Goal: Transaction & Acquisition: Book appointment/travel/reservation

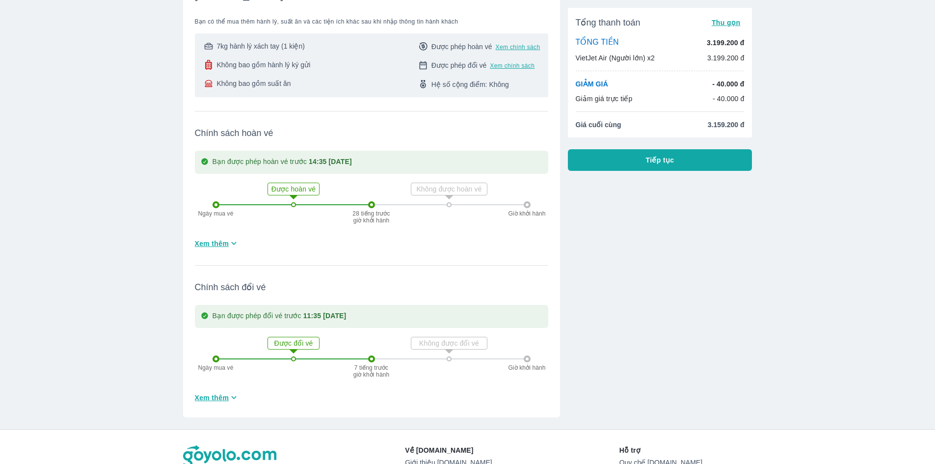
scroll to position [98, 0]
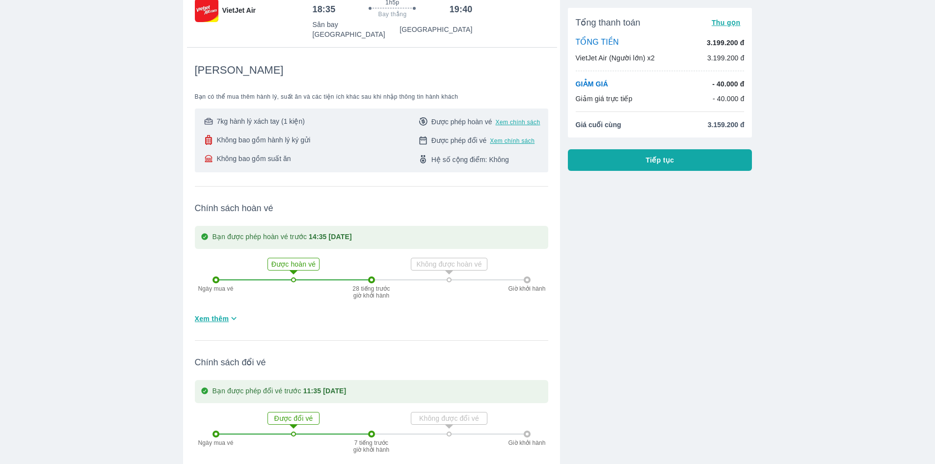
click at [270, 108] on div "7kg hành lý xách tay (1 kiện) Không bao gồm hành lý ký gửi Không bao gồm suất ă…" at bounding box center [371, 140] width 353 height 64
click at [269, 123] on div "7kg hành lý xách tay (1 kiện) Không bao gồm hành lý ký gửi Không bao gồm suất ăn" at bounding box center [257, 140] width 108 height 48
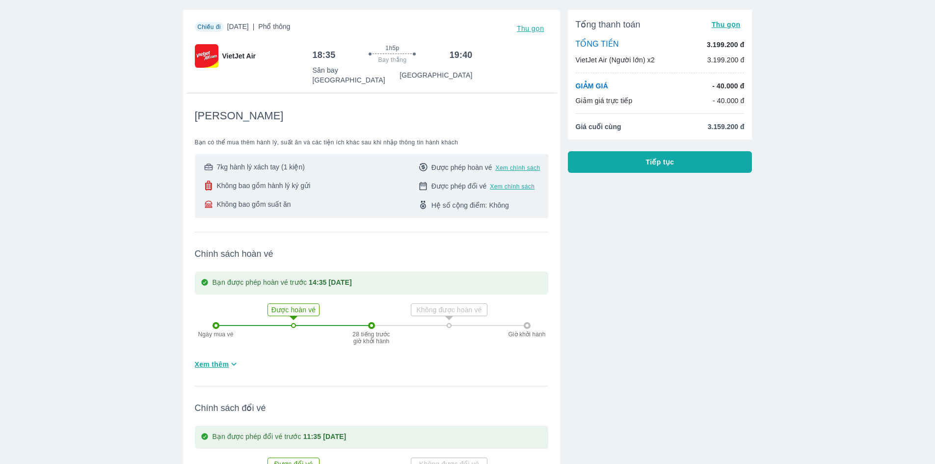
scroll to position [49, 0]
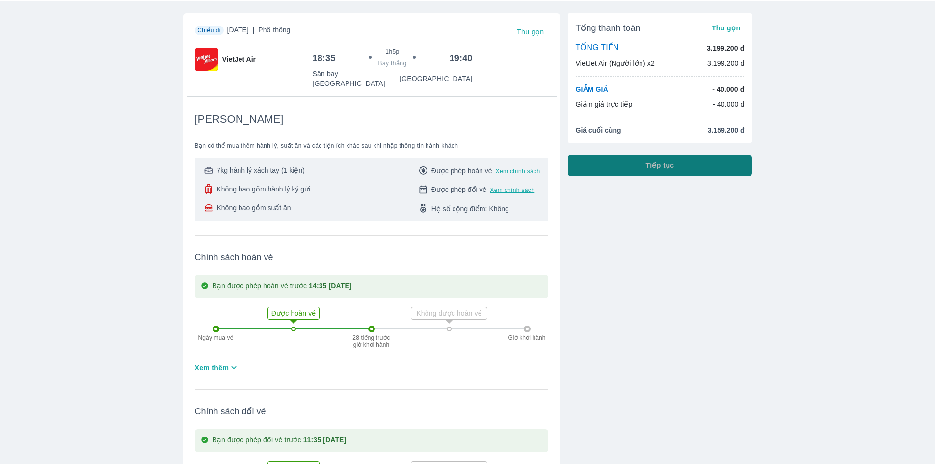
click at [633, 171] on button "Tiếp tục" at bounding box center [660, 166] width 185 height 22
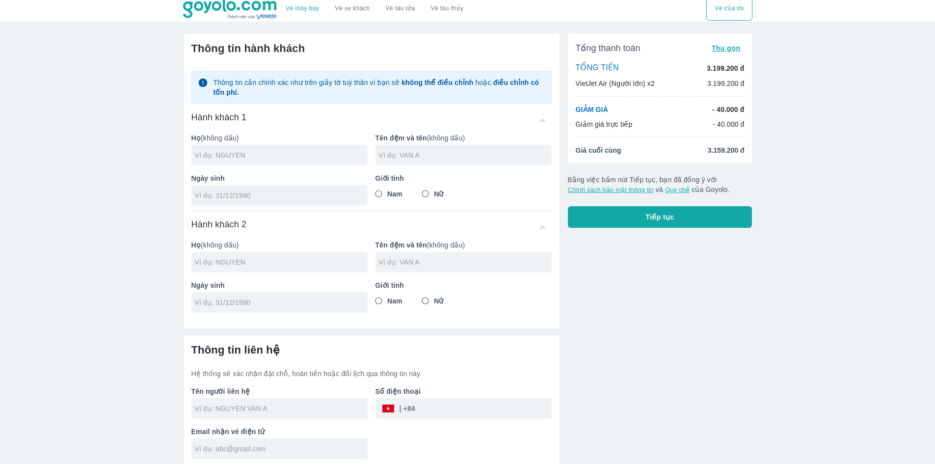
scroll to position [8, 0]
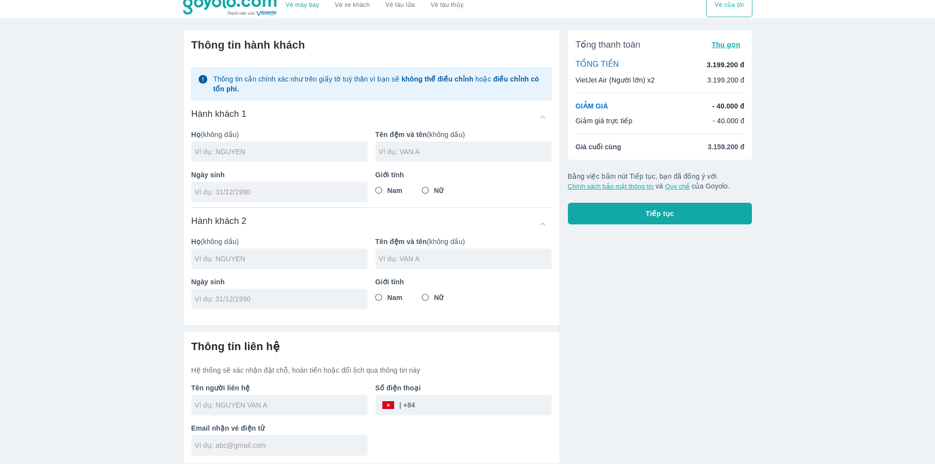
click at [429, 189] on input "Nữ" at bounding box center [426, 191] width 18 height 18
radio input "true"
drag, startPoint x: 293, startPoint y: 173, endPoint x: 284, endPoint y: 154, distance: 21.7
click at [291, 170] on p "Ngày sinh" at bounding box center [279, 175] width 176 height 10
click at [284, 154] on input "text" at bounding box center [281, 152] width 173 height 10
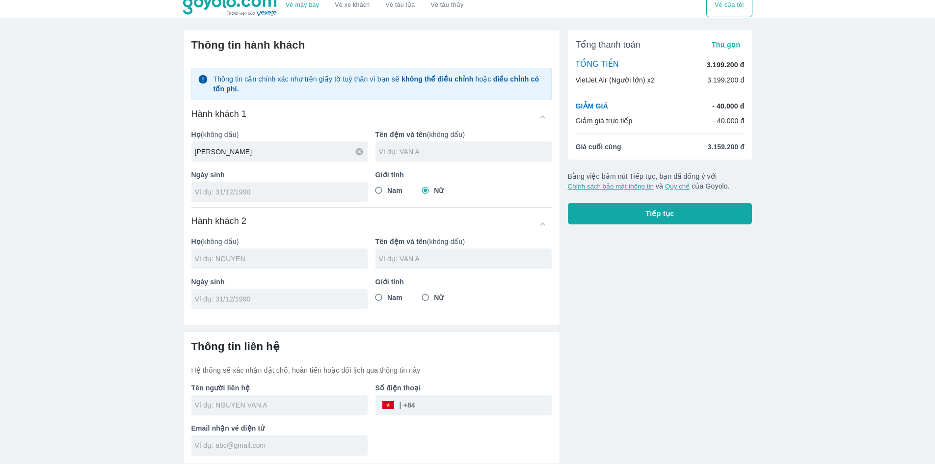
type input "[PERSON_NAME]"
click at [418, 153] on input "text" at bounding box center [465, 152] width 173 height 10
type input "[PERSON_NAME]"
click at [308, 193] on input "tel" at bounding box center [276, 192] width 163 height 10
type input "[DATE]"
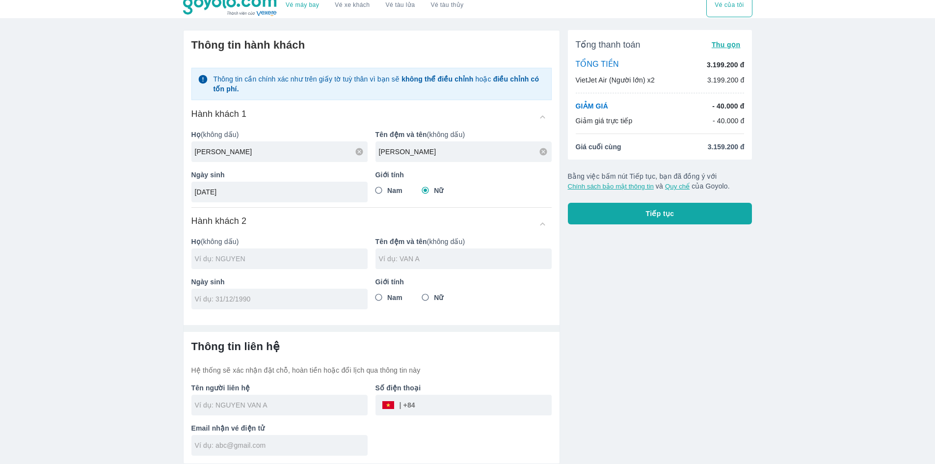
click at [315, 263] on input "text" at bounding box center [281, 259] width 173 height 10
type input "[PERSON_NAME]"
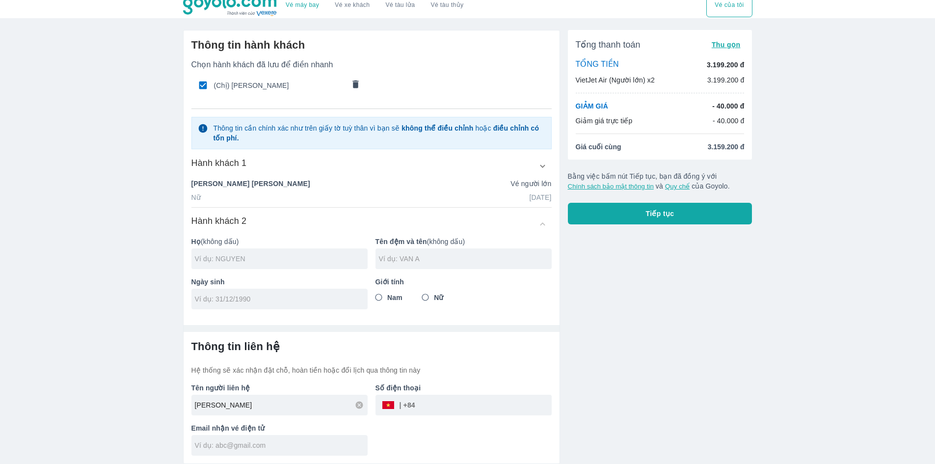
click at [253, 263] on input "text" at bounding box center [281, 259] width 173 height 10
type input "LE"
click at [446, 261] on input "text" at bounding box center [465, 259] width 173 height 10
type input "[PERSON_NAME]"
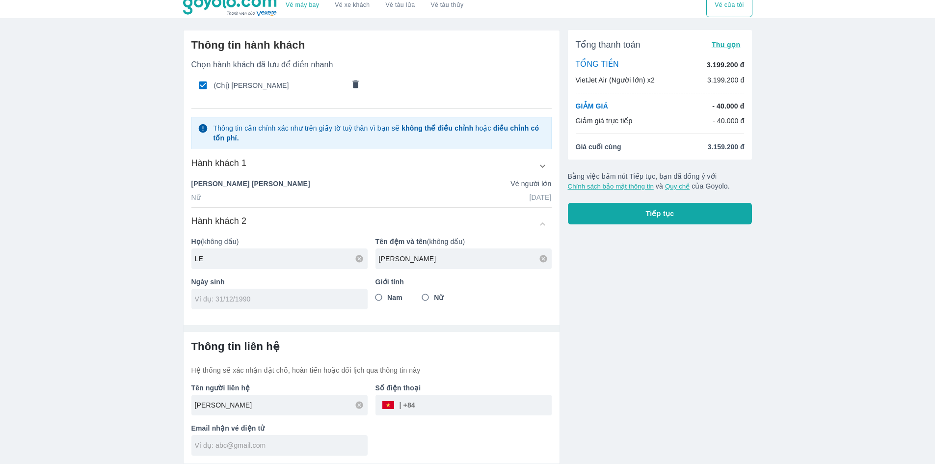
click at [247, 299] on input "tel" at bounding box center [276, 299] width 163 height 10
type input "[DATE]"
click at [380, 300] on input "Nam" at bounding box center [379, 298] width 18 height 18
radio input "true"
click at [306, 403] on input "[PERSON_NAME]" at bounding box center [281, 405] width 173 height 10
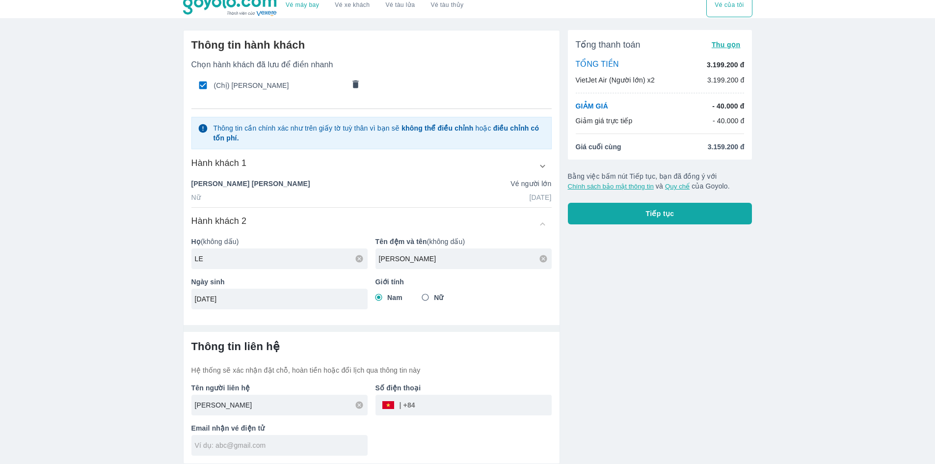
type input "LE"
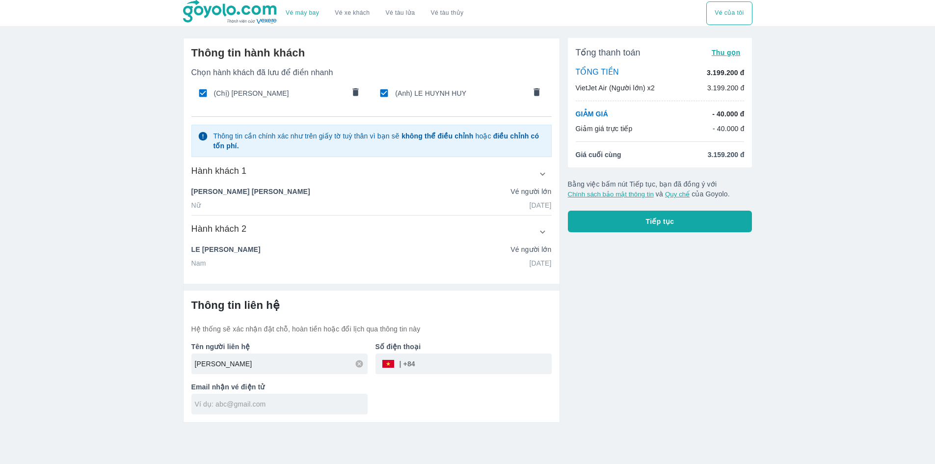
scroll to position [0, 0]
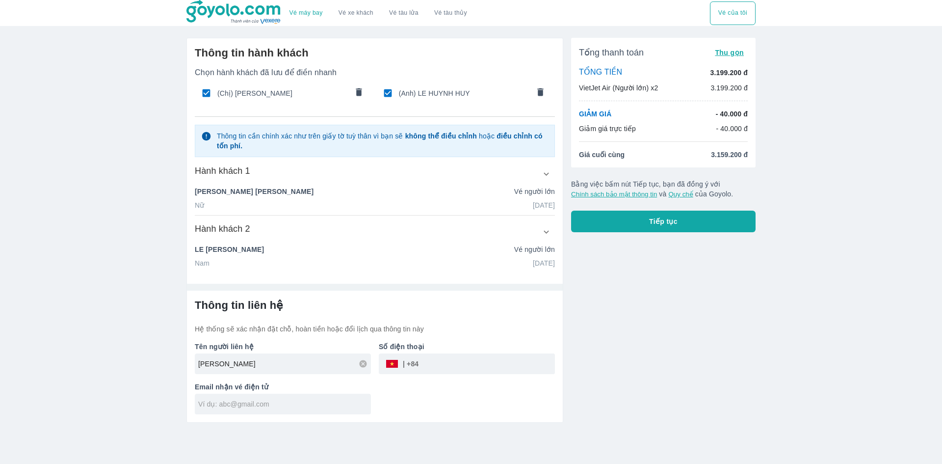
click at [530, 325] on p "Hệ thống sẽ xác nhận đặt chỗ, hoàn tiền hoặc đổi lịch qua thông tin này" at bounding box center [375, 329] width 360 height 10
click at [486, 367] on input "tel" at bounding box center [487, 364] width 136 height 24
type input "0912832391"
type input "[PERSON_NAME]"
type input "[EMAIL_ADDRESS][DOMAIN_NAME]"
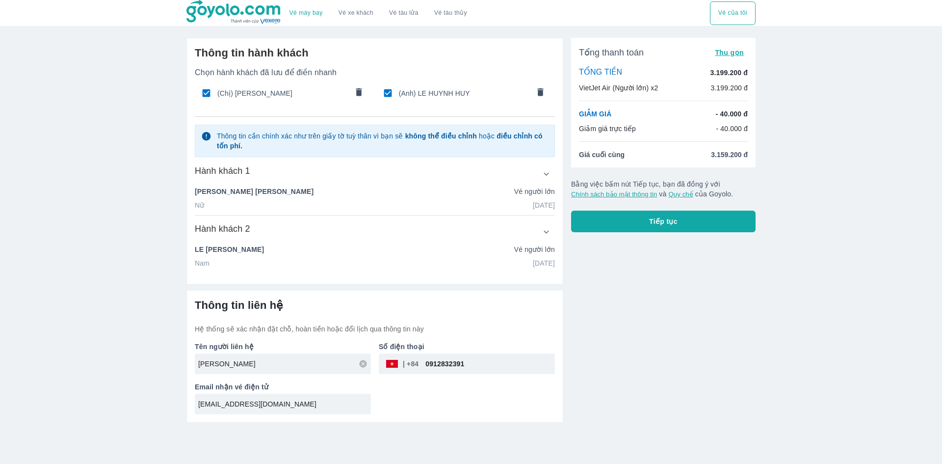
type input "[PERSON_NAME]"
click at [647, 382] on div "Tổng thanh toán Thu gọn TỔNG TIỀN 3.199.200 đ VietJet Air (Người lớn) x2 3.199.…" at bounding box center [659, 226] width 192 height 393
click at [667, 229] on button "Tiếp tục" at bounding box center [663, 222] width 185 height 22
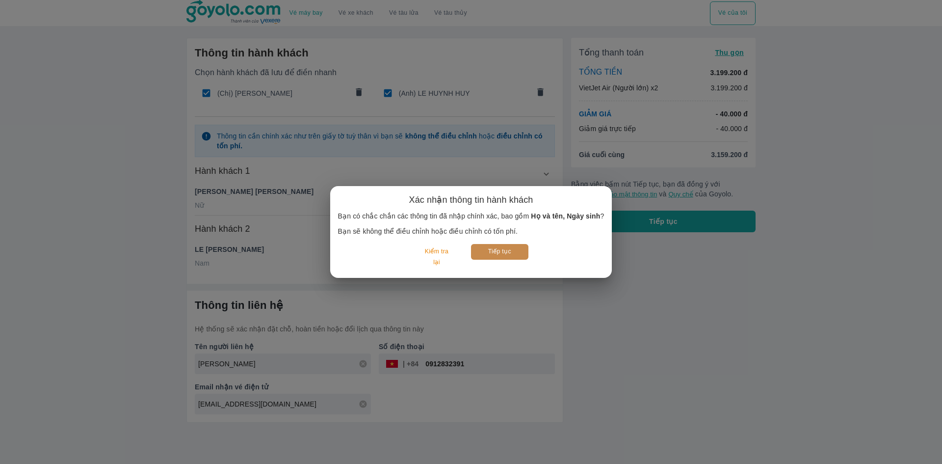
click at [503, 252] on button "Tiếp tục" at bounding box center [499, 251] width 57 height 15
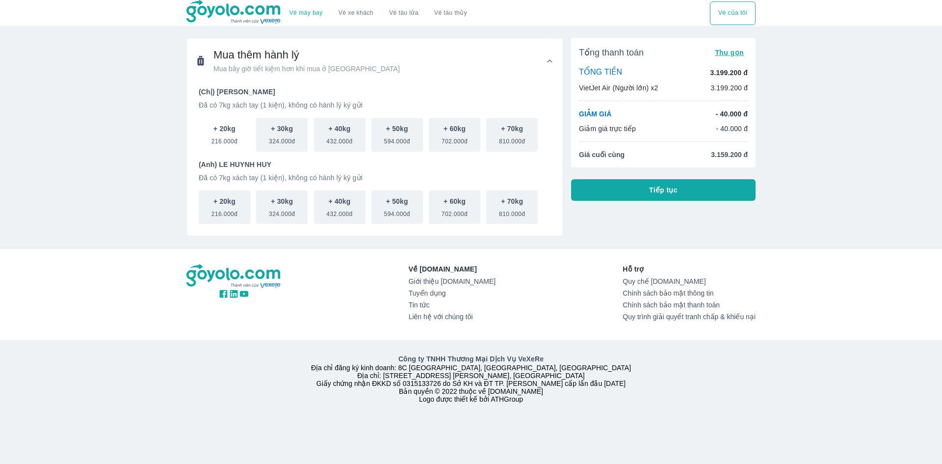
click at [238, 135] on button "+ 20kg 216.000đ" at bounding box center [225, 135] width 52 height 34
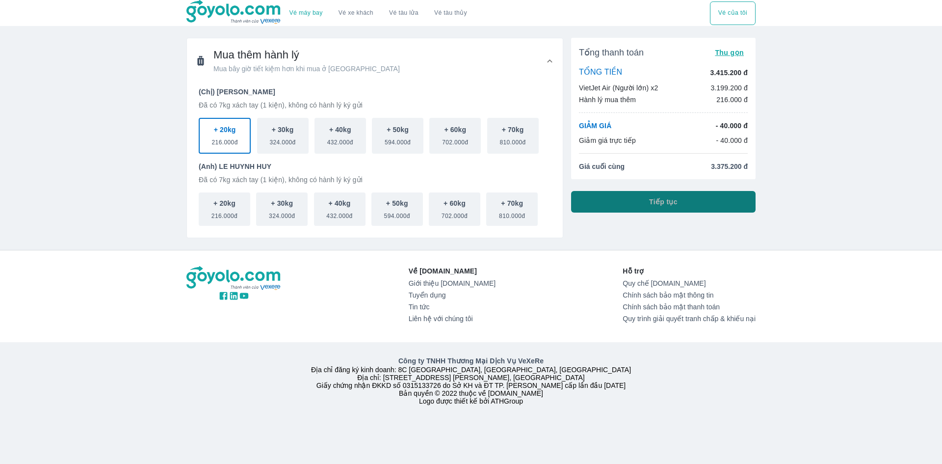
click at [646, 199] on button "Tiếp tục" at bounding box center [663, 202] width 185 height 22
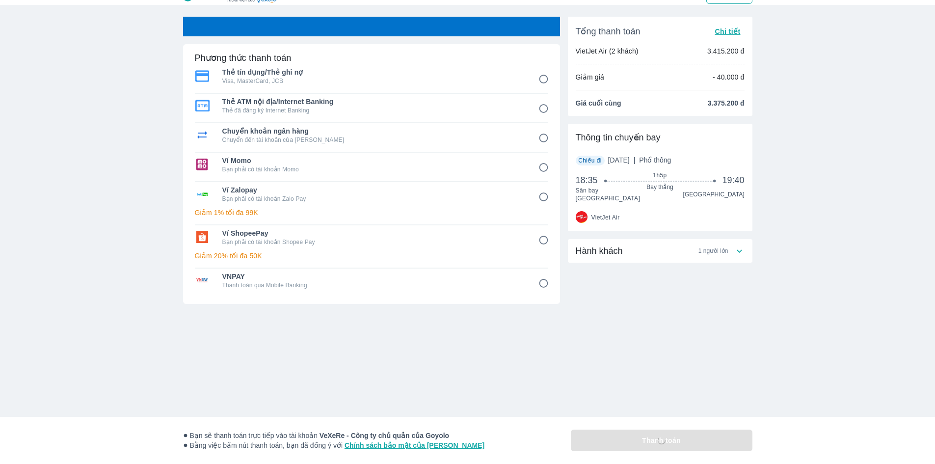
scroll to position [22, 0]
click at [545, 242] on input "6" at bounding box center [543, 240] width 19 height 19
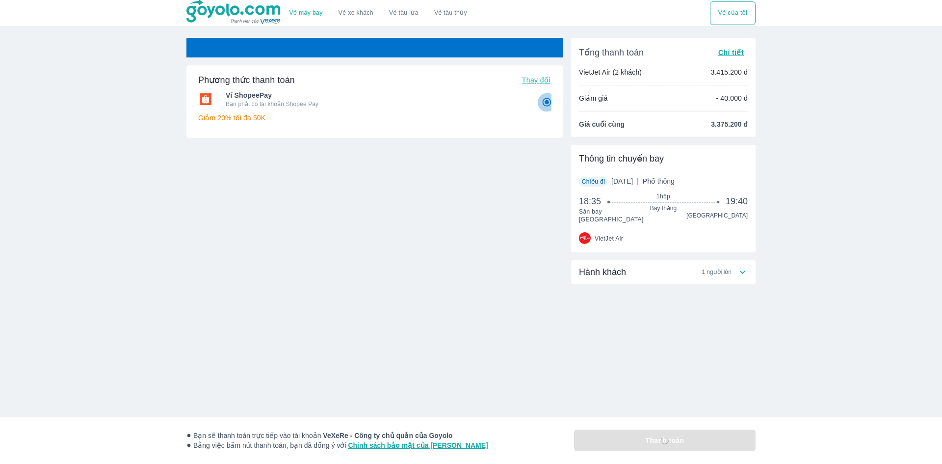
click at [545, 104] on input "6" at bounding box center [546, 102] width 19 height 19
radio input "true"
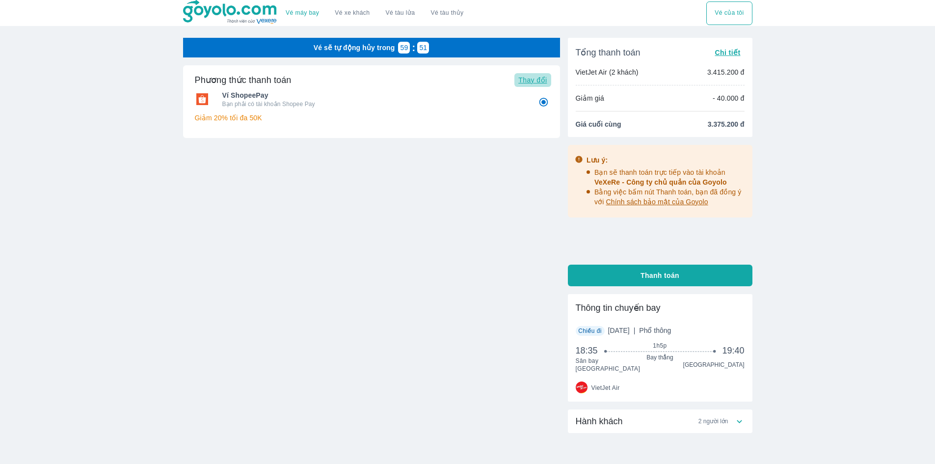
click at [533, 83] on span "Thay đổi" at bounding box center [532, 80] width 28 height 8
radio input "false"
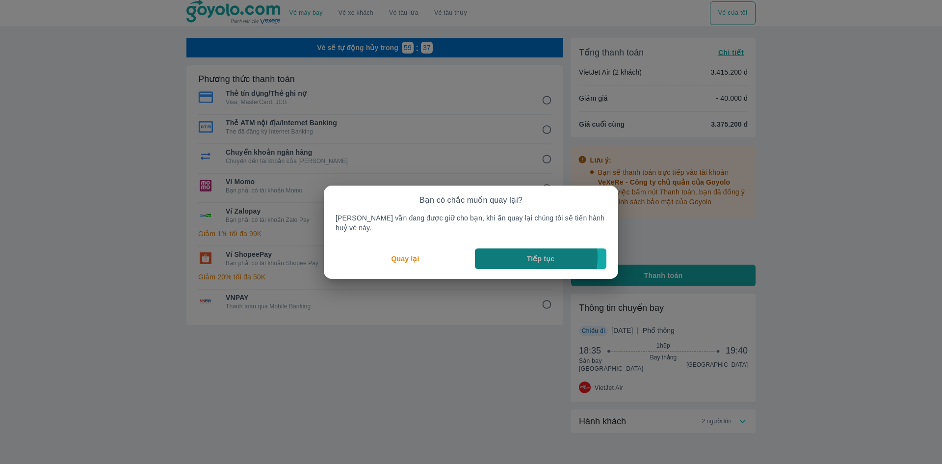
click at [533, 254] on p "Tiếp tục" at bounding box center [540, 259] width 27 height 10
click at [420, 254] on p "Quay lại" at bounding box center [406, 259] width 28 height 10
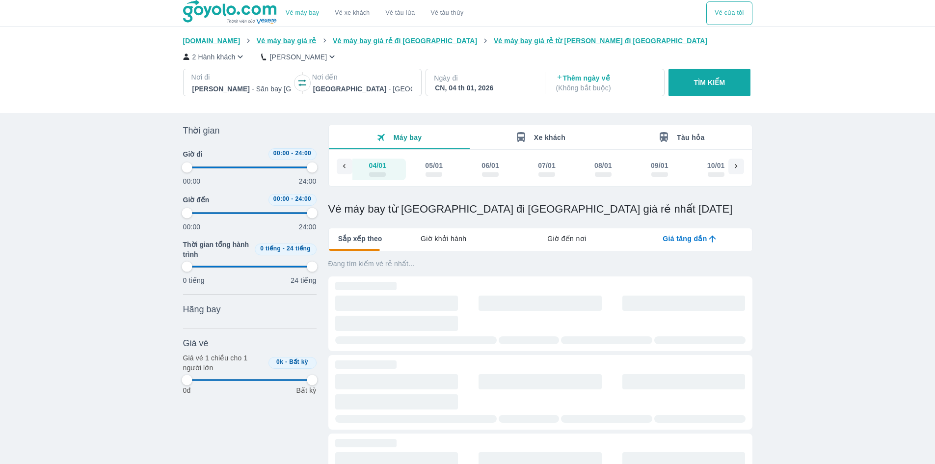
scroll to position [0, 5469]
type input "97.9166666666667"
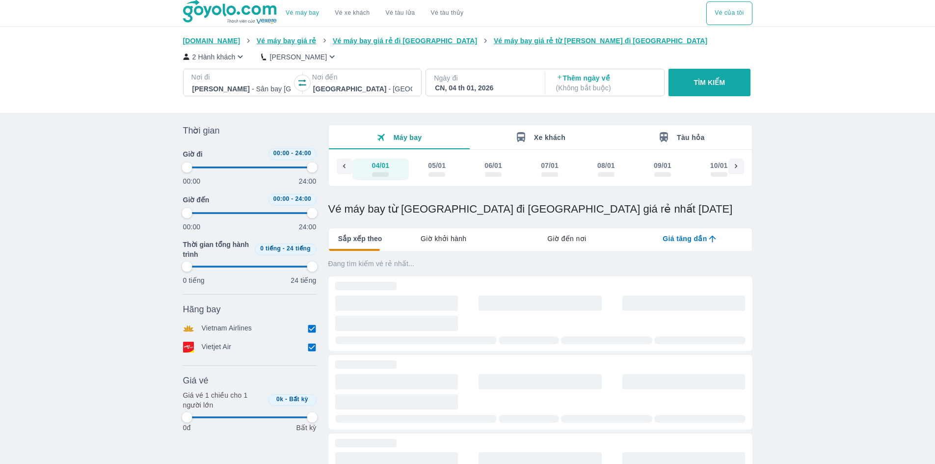
type input "97.9166666666667"
checkbox input "false"
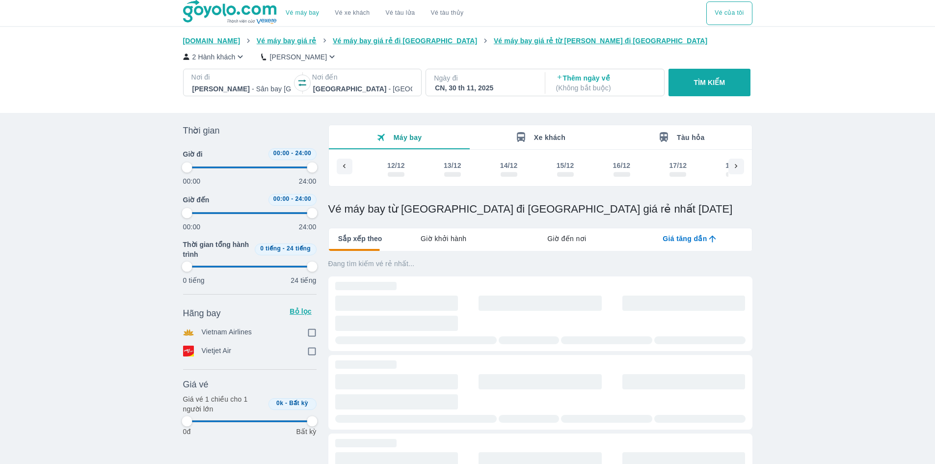
click at [732, 17] on button "Vé của tôi" at bounding box center [729, 13] width 46 height 24
type input "97.9166666666667"
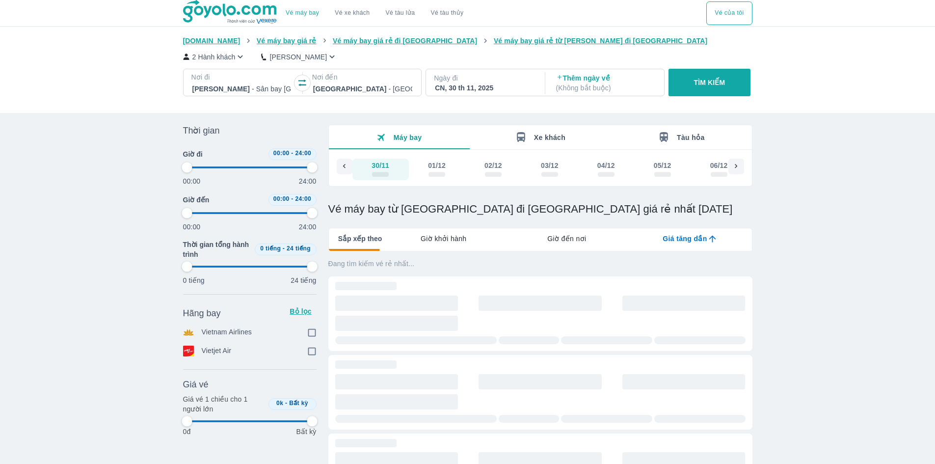
type input "97.9166666666667"
checkbox input "true"
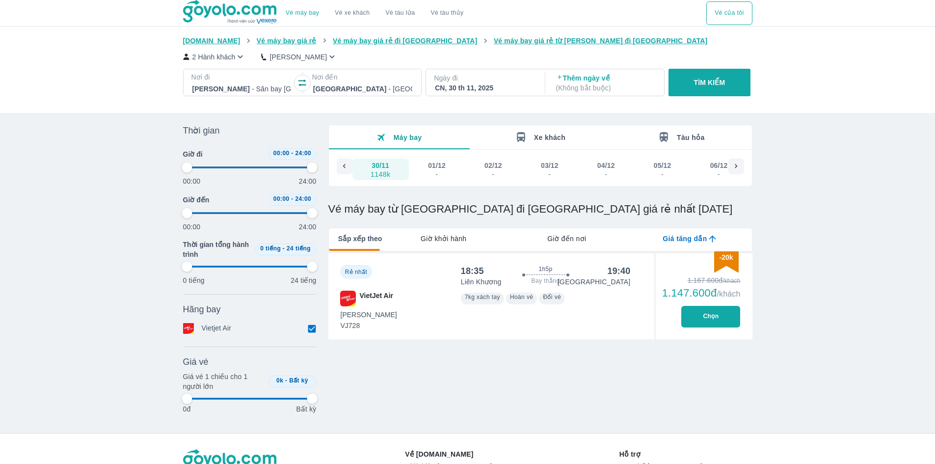
type input "97.9166666666667"
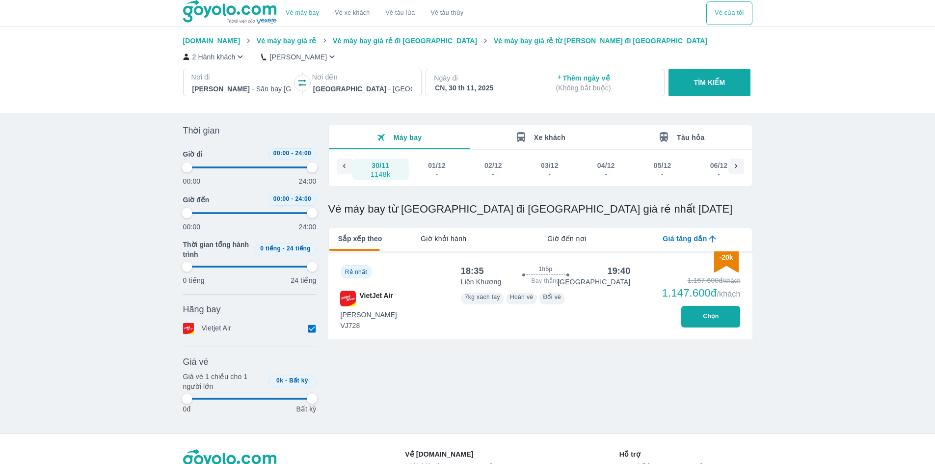
type input "97.9166666666667"
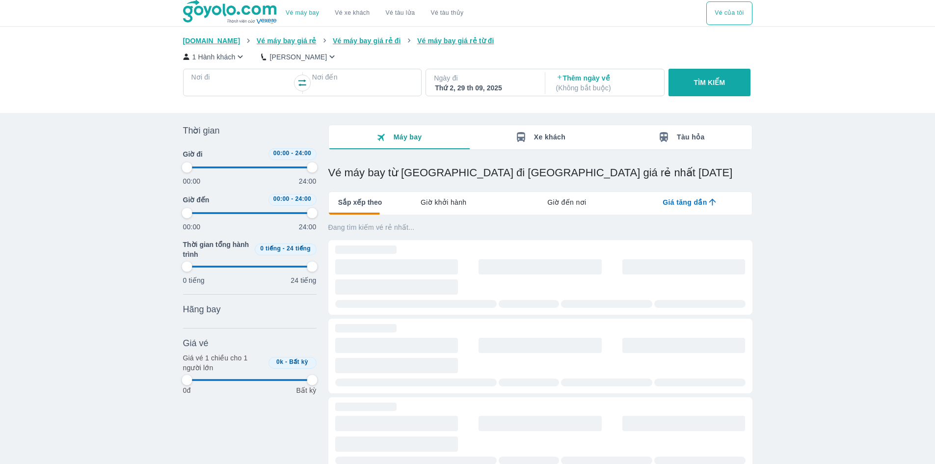
type input "97.9166666666667"
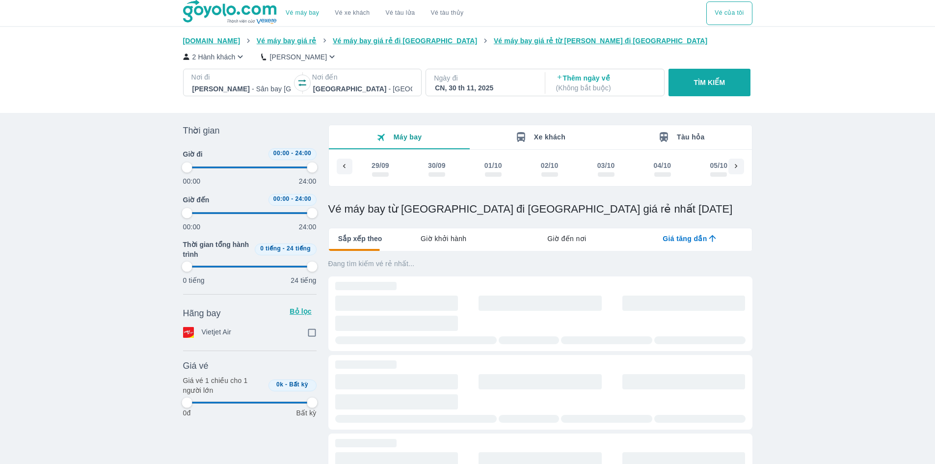
scroll to position [0, 3442]
type input "97.9166666666667"
checkbox input "true"
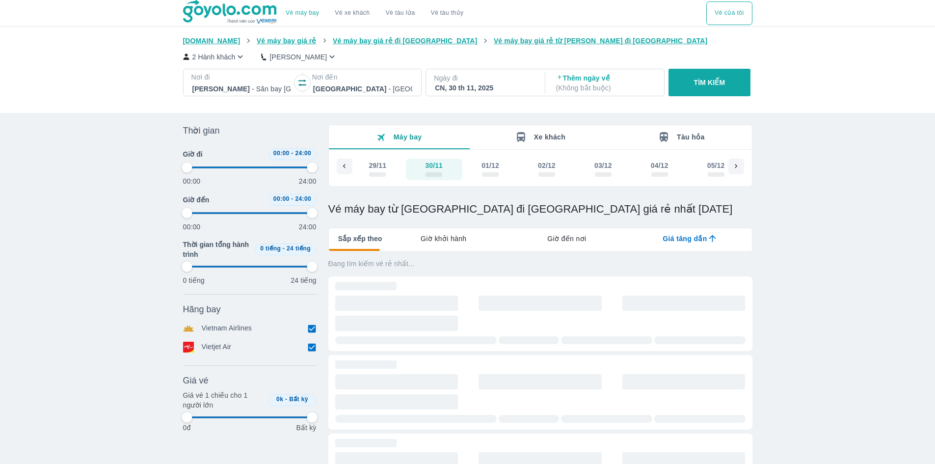
type input "97.9166666666667"
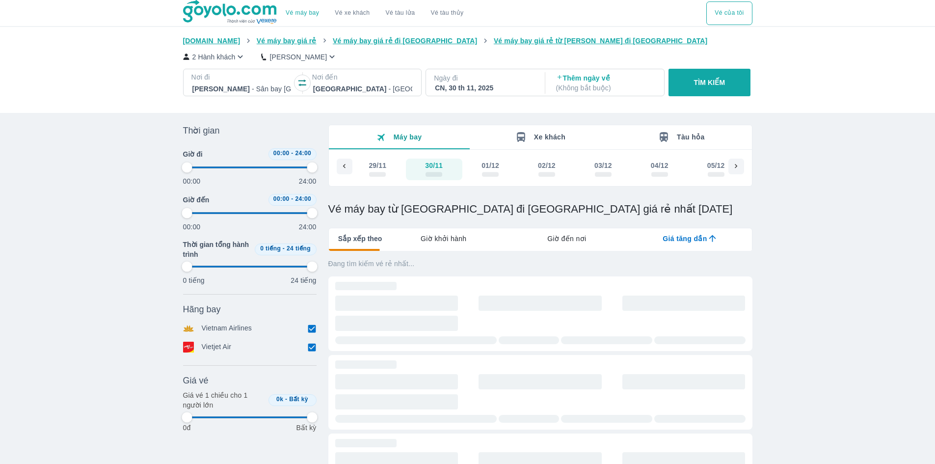
type input "97.9166666666667"
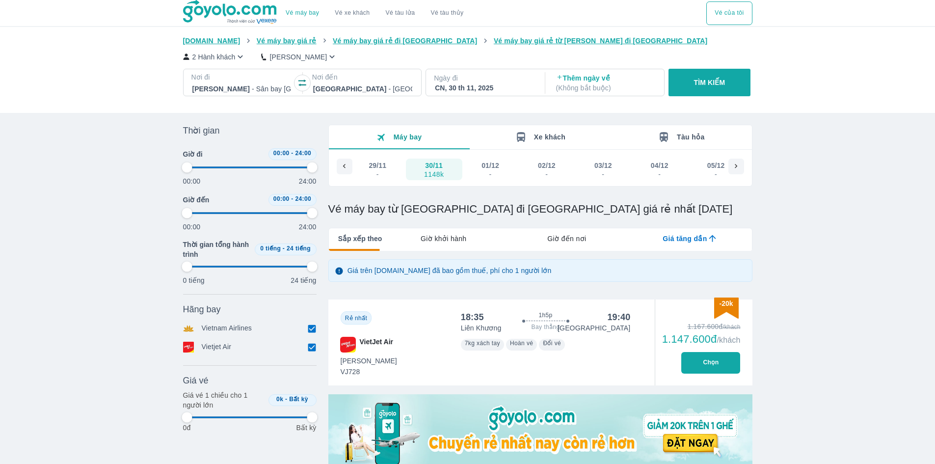
type input "97.9166666666667"
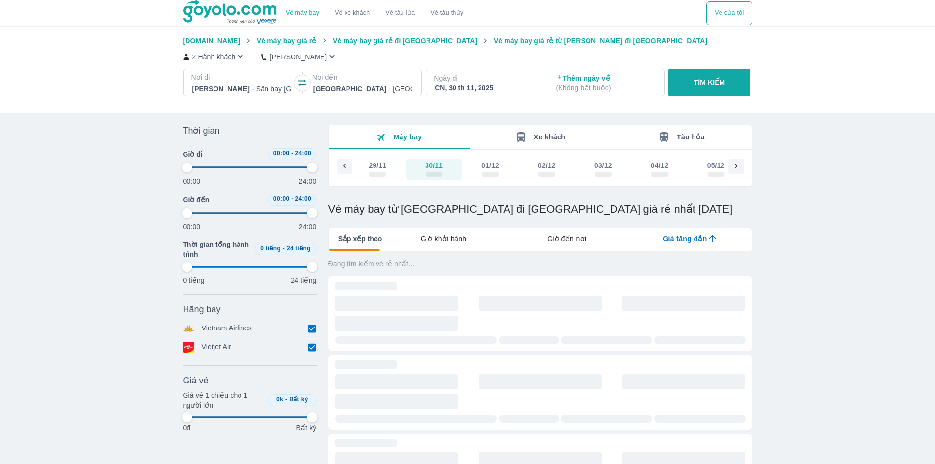
type input "97.9166666666667"
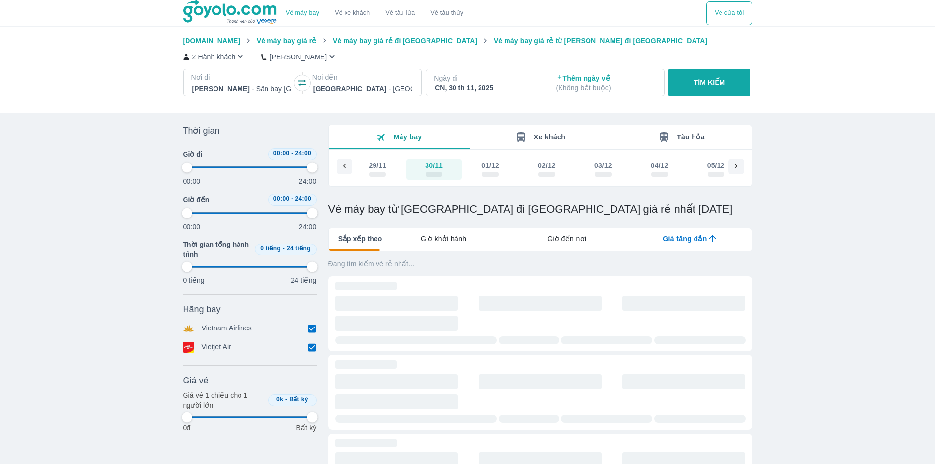
type input "97.9166666666667"
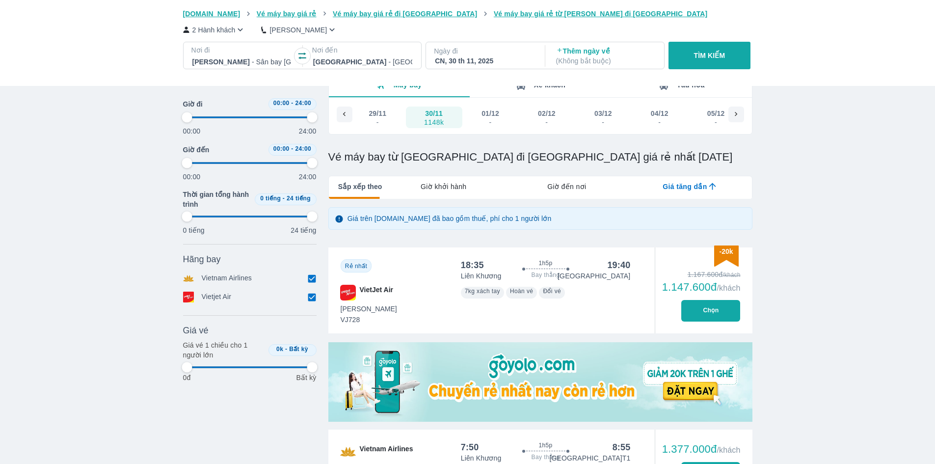
scroll to position [98, 0]
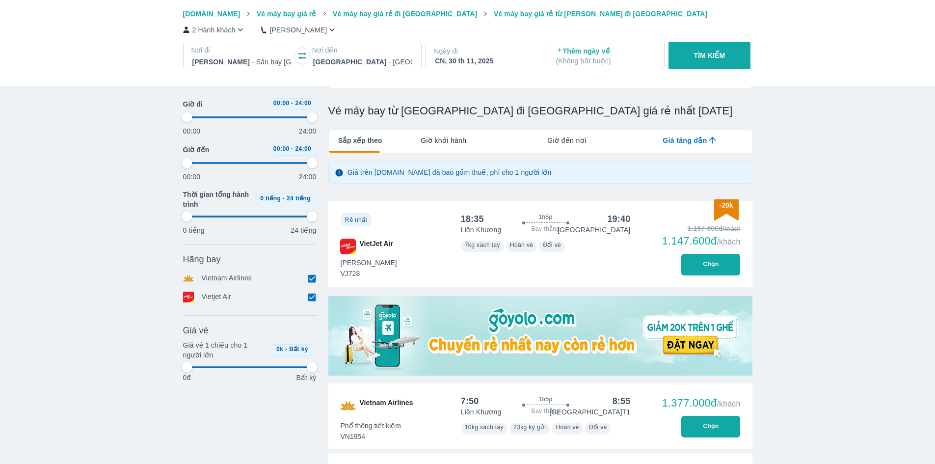
type input "97.9166666666667"
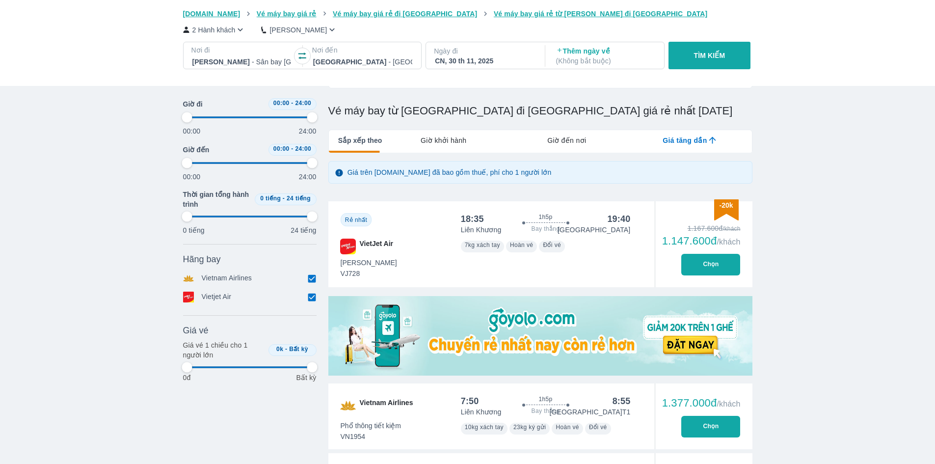
type input "97.9166666666667"
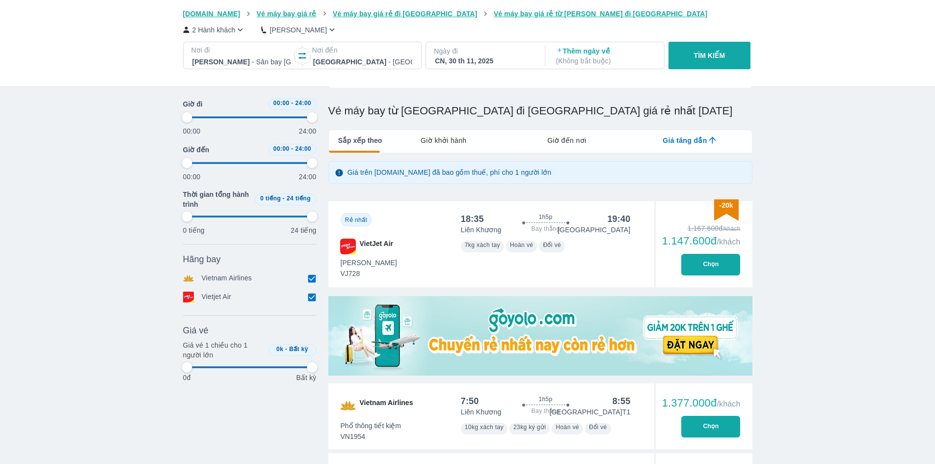
type input "97.9166666666667"
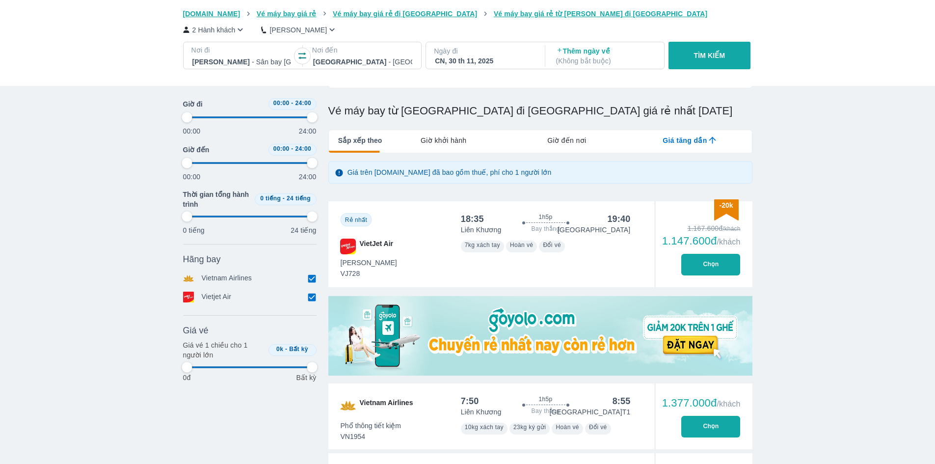
type input "97.9166666666667"
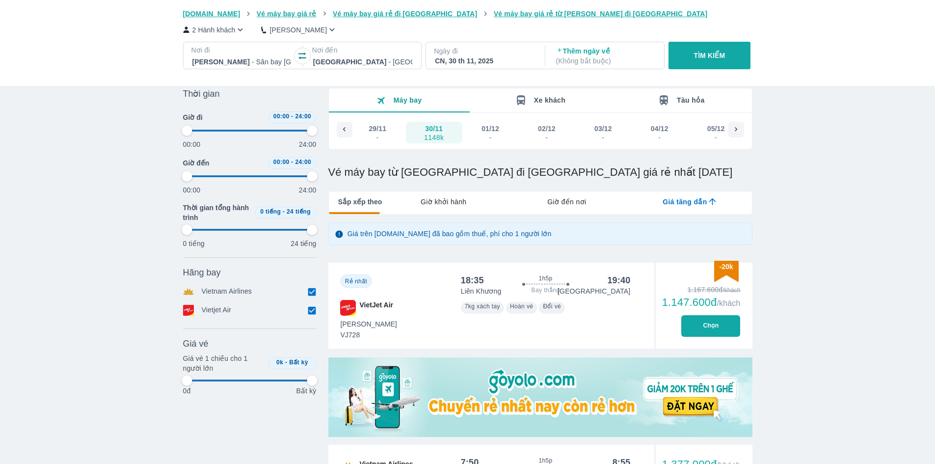
scroll to position [0, 0]
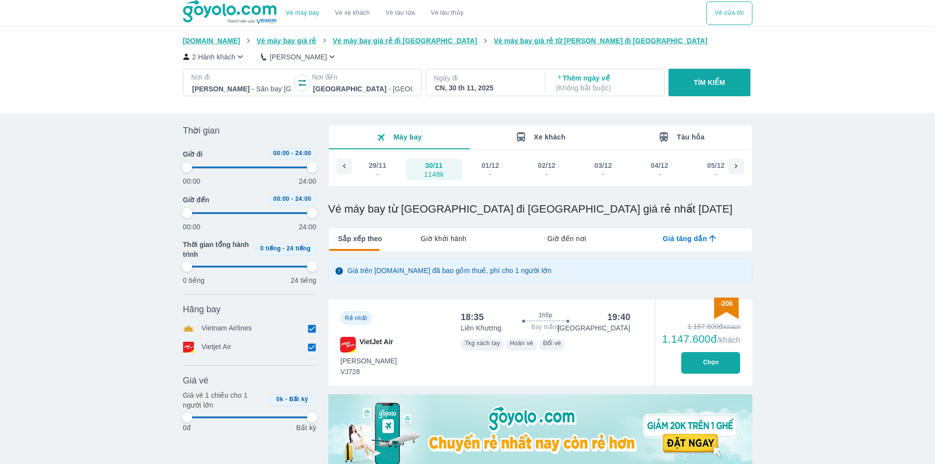
type input "97.9166666666667"
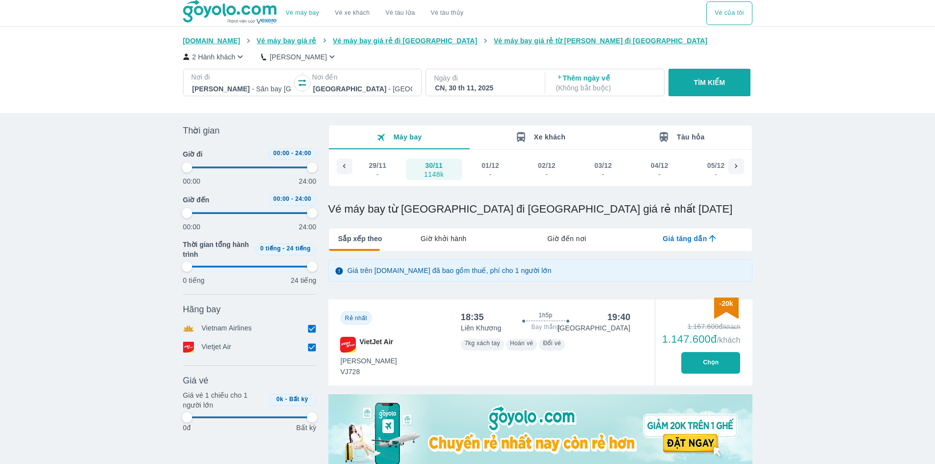
type input "97.9166666666667"
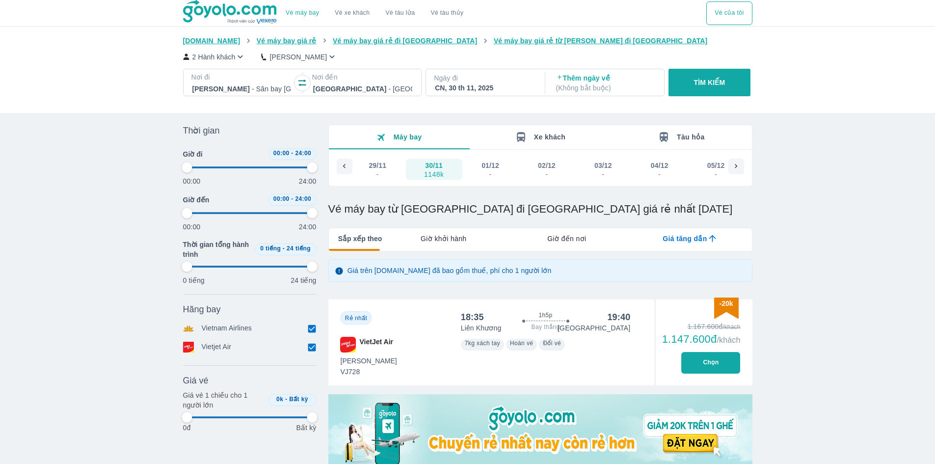
type input "97.9166666666667"
click at [725, 22] on button "Vé của tôi" at bounding box center [729, 13] width 46 height 24
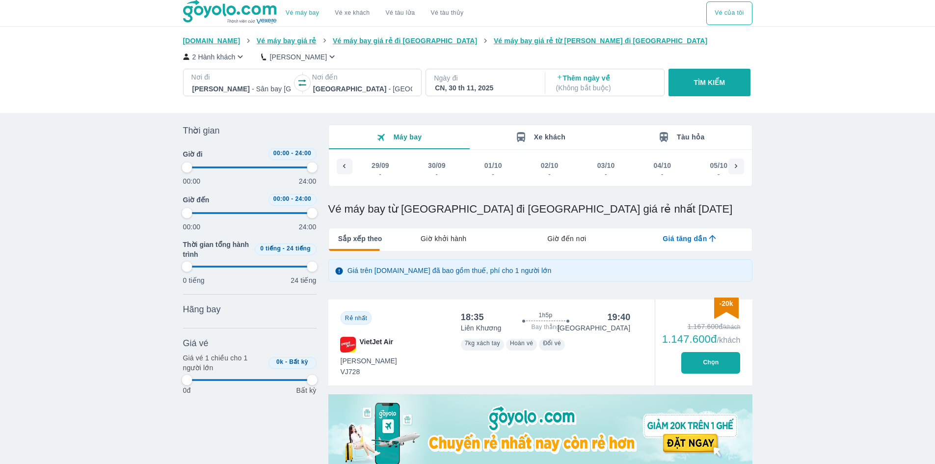
scroll to position [0, 3442]
type input "97.9166666666667"
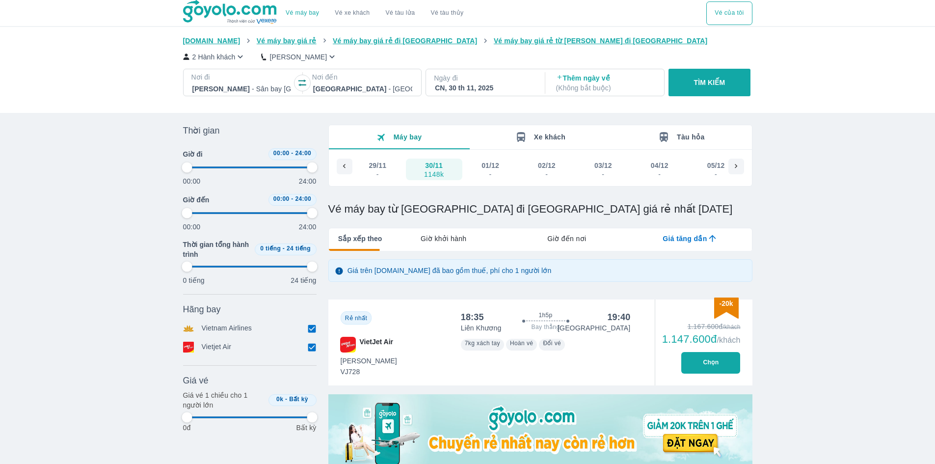
type input "97.9166666666667"
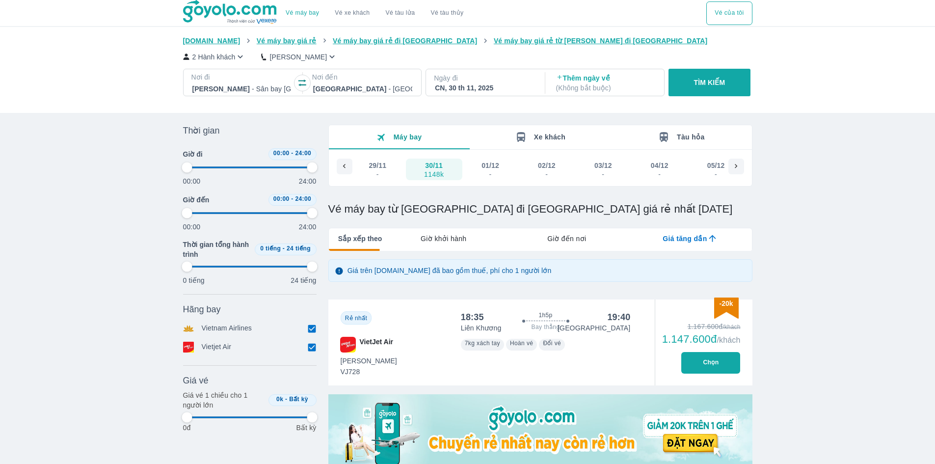
type input "97.9166666666667"
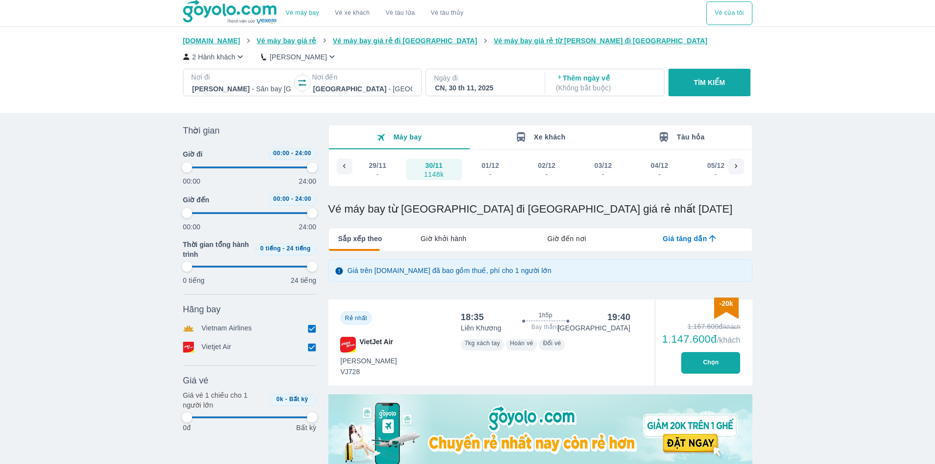
type input "97.9166666666667"
click at [647, 323] on div "-20k Rẻ nhất VietJet Air 18:35 1h5p Bay thẳng 19:40 Liên Khương Đà Nẵng Tiết Ki…" at bounding box center [540, 342] width 424 height 86
type input "97.9166666666667"
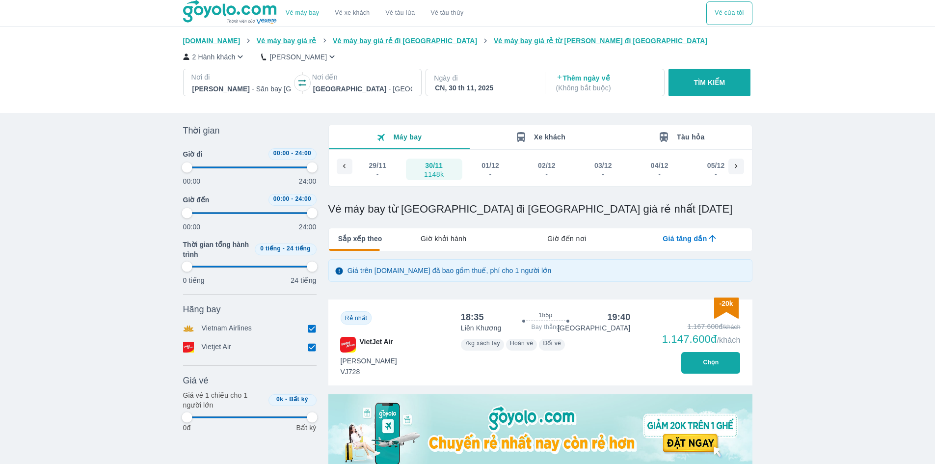
type input "97.9166666666667"
click at [647, 323] on div "-20k Rẻ nhất VietJet Air 18:35 1h5p Bay thẳng 19:40 Liên Khương Đà Nẵng Tiết Ki…" at bounding box center [540, 342] width 424 height 86
click at [686, 363] on button "Chọn" at bounding box center [710, 363] width 59 height 22
type input "97.9166666666667"
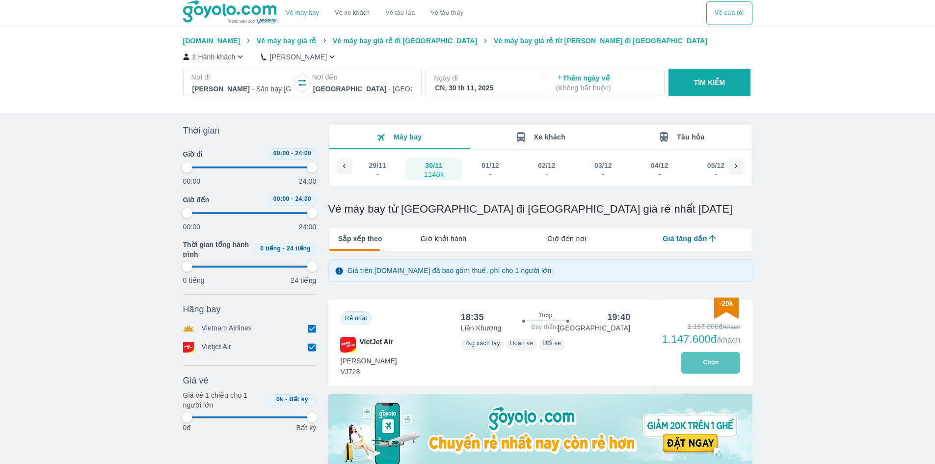
type input "97.9166666666667"
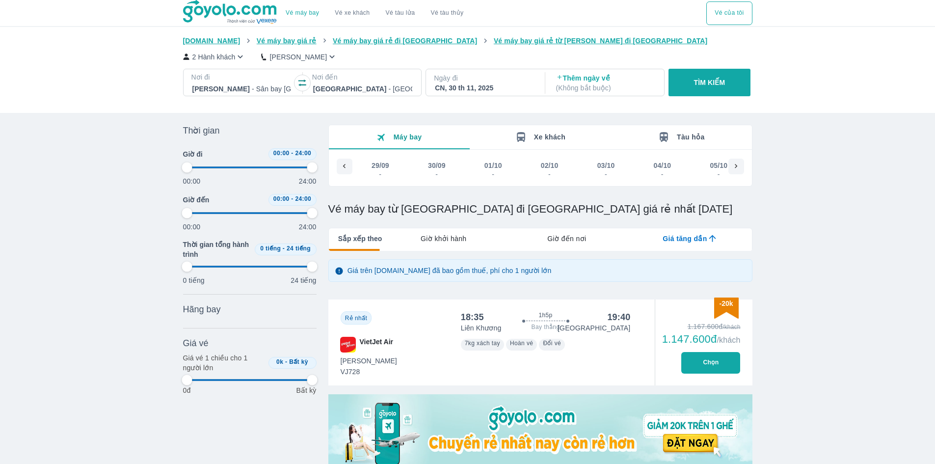
scroll to position [0, 3442]
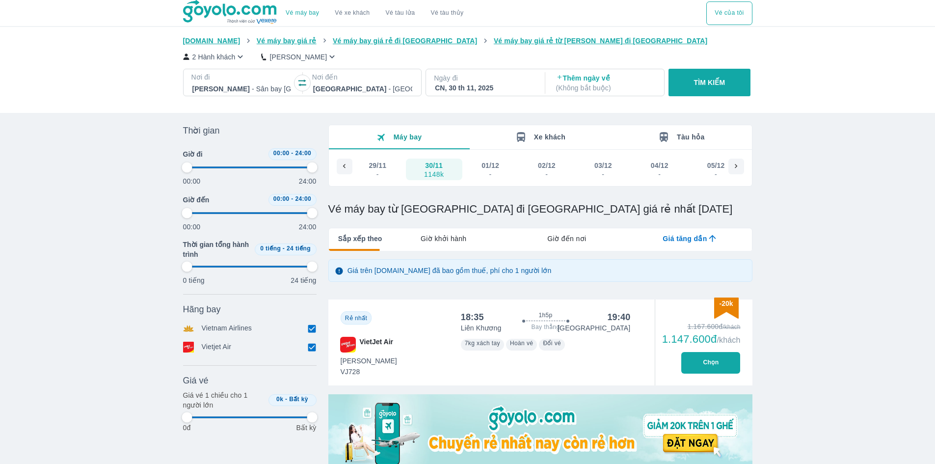
type input "97.9166666666667"
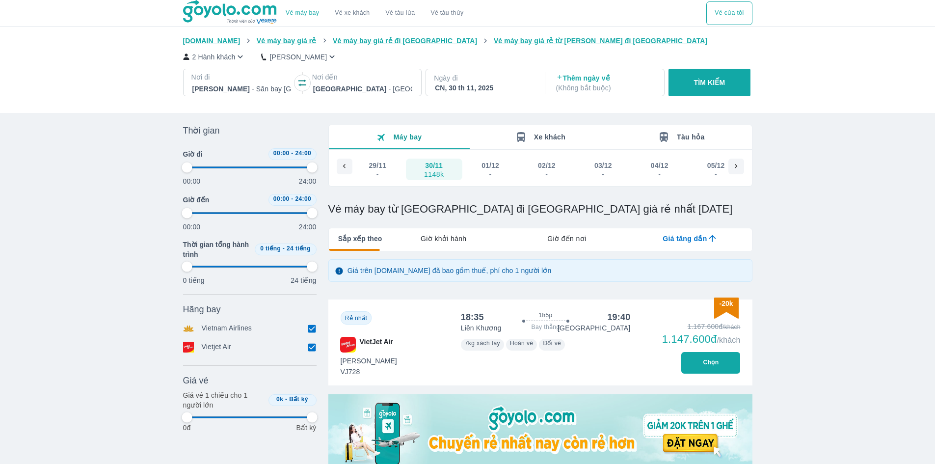
type input "97.9166666666667"
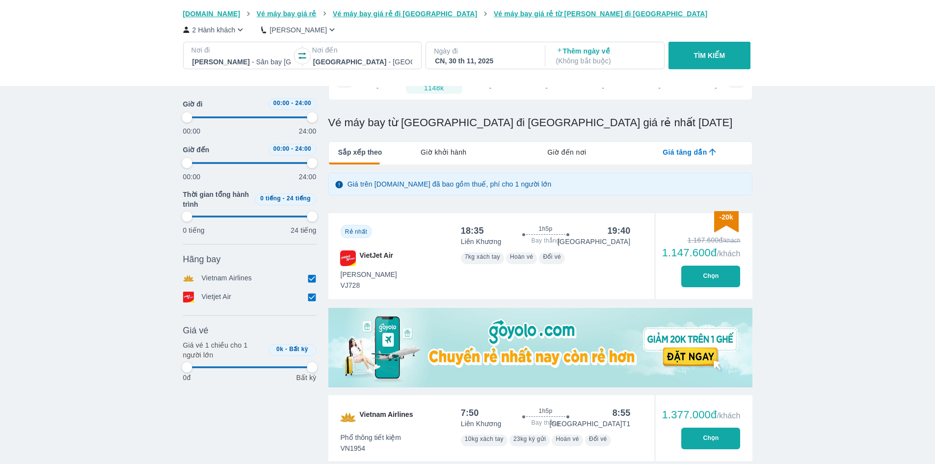
type input "97.9166666666667"
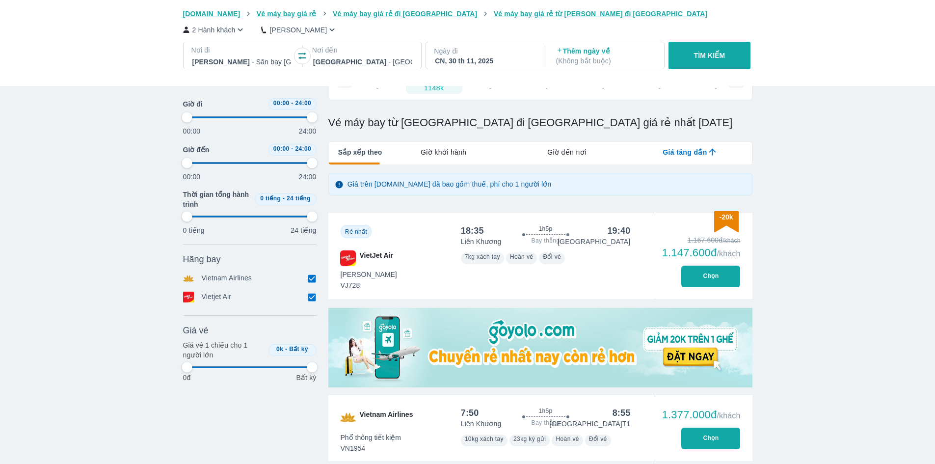
type input "97.9166666666667"
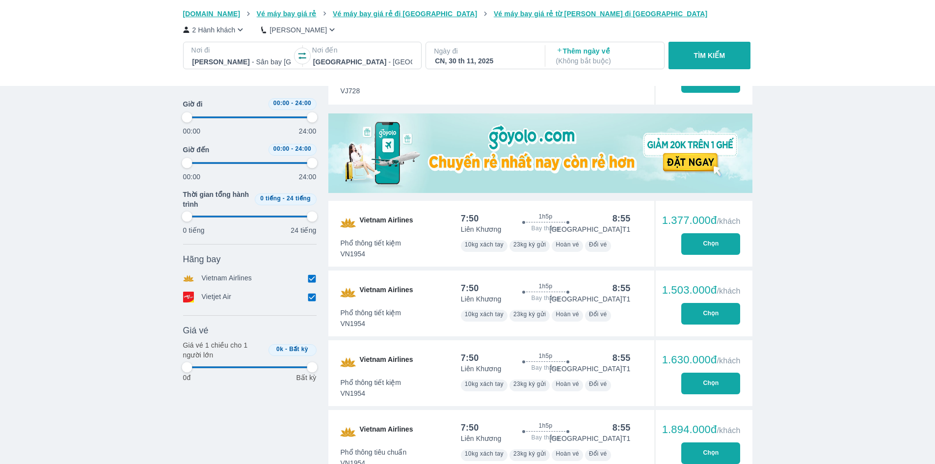
type input "97.9166666666667"
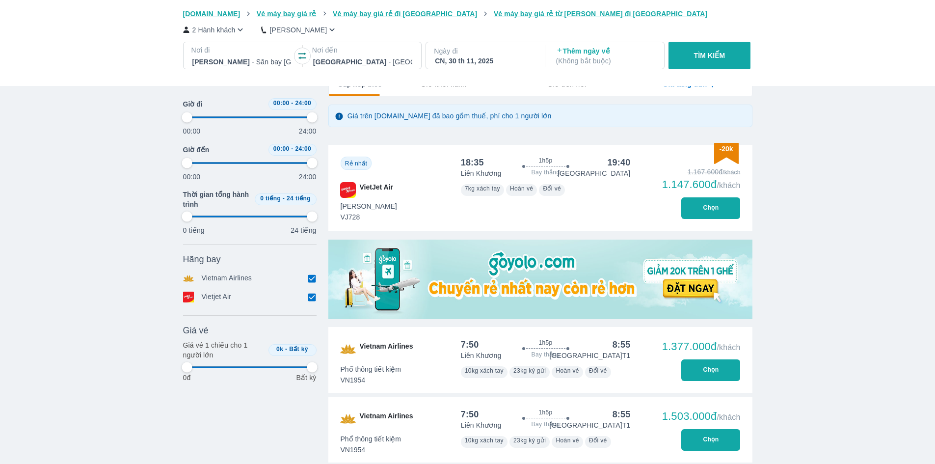
type input "97.9166666666667"
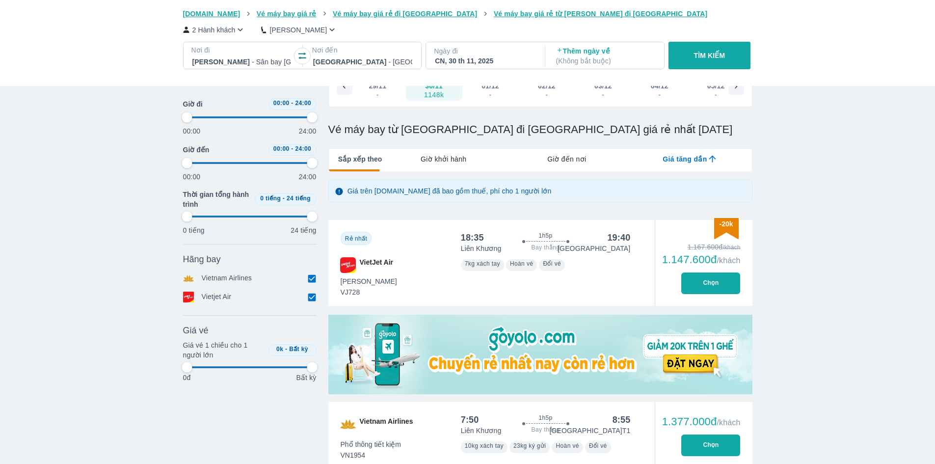
scroll to position [55, 0]
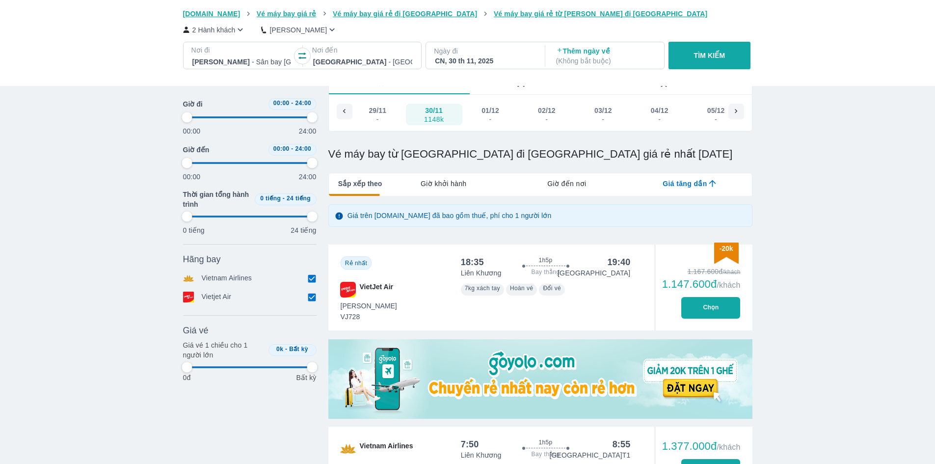
type input "97.9166666666667"
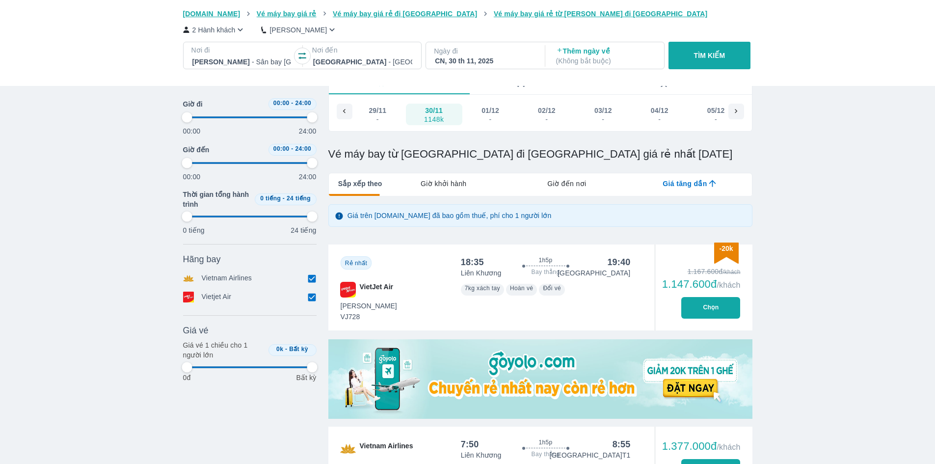
type input "97.9166666666667"
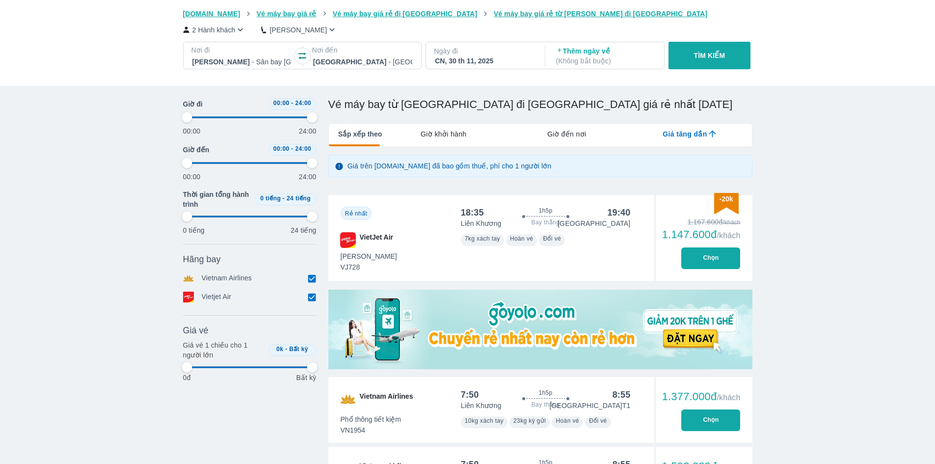
scroll to position [104, 0]
type input "97.9166666666667"
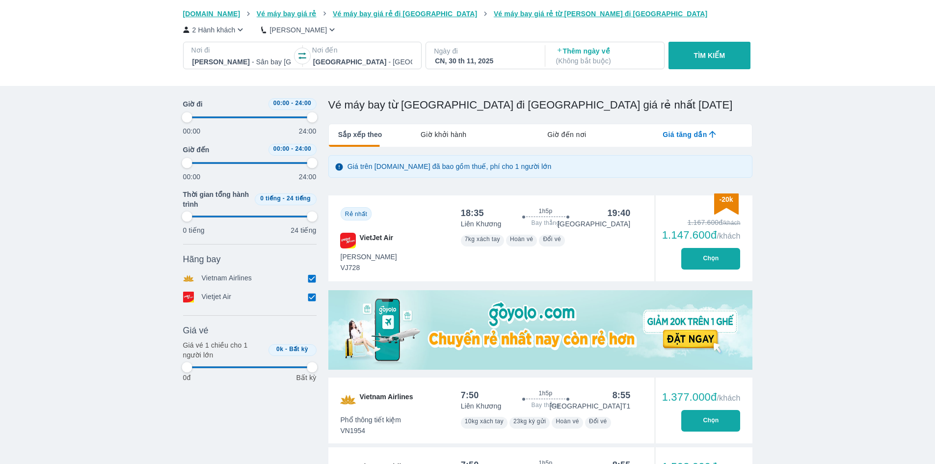
type input "97.9166666666667"
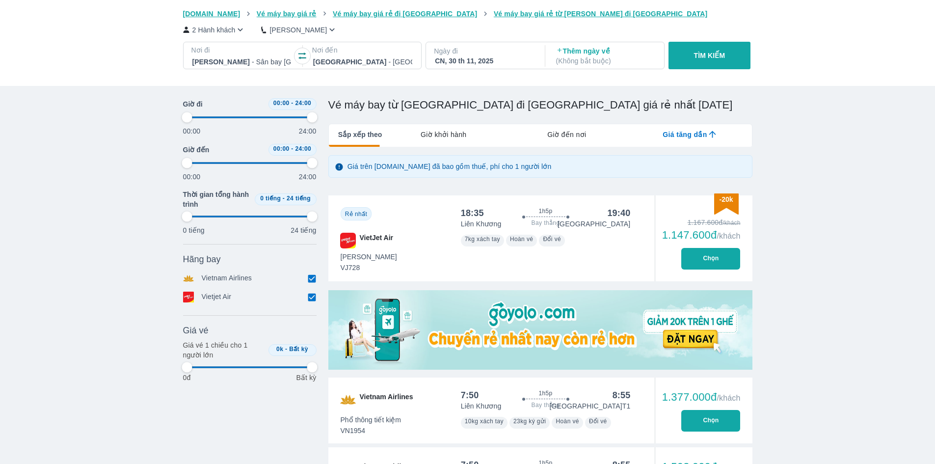
type input "97.9166666666667"
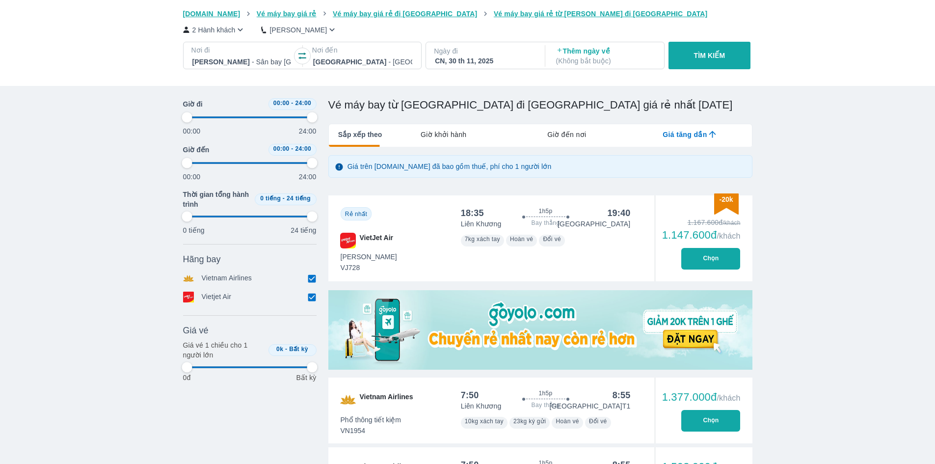
type input "97.9166666666667"
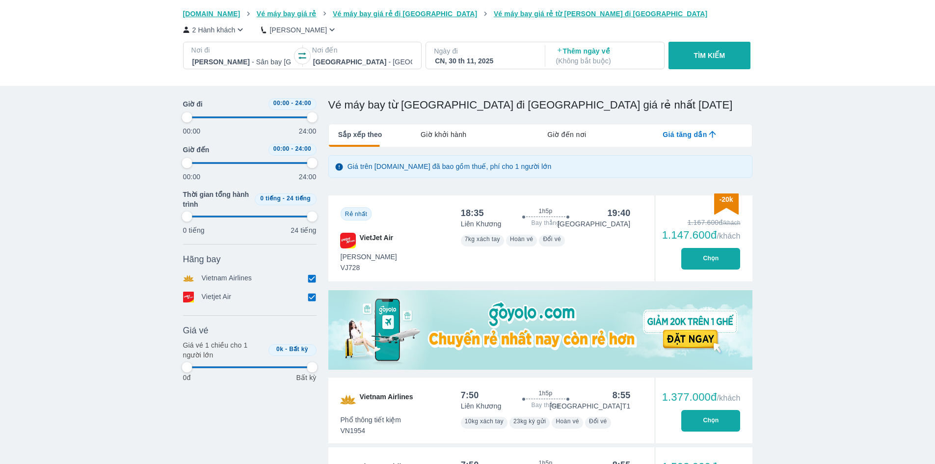
type input "97.9166666666667"
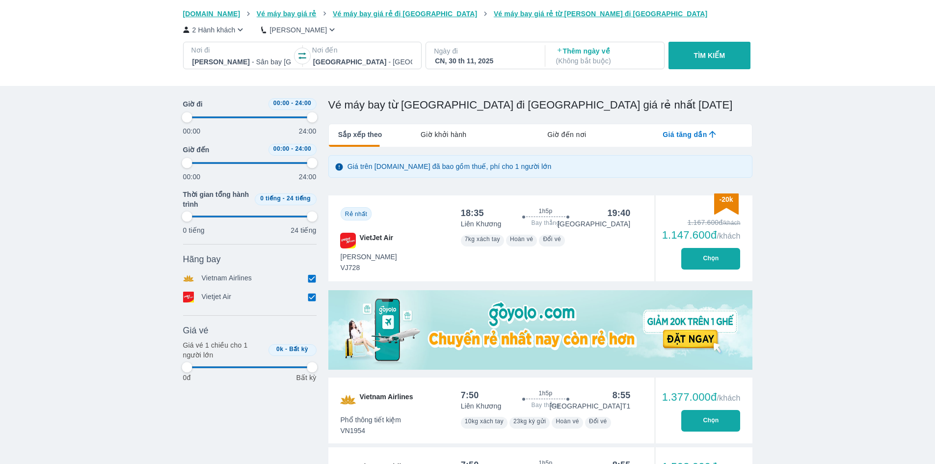
type input "97.9166666666667"
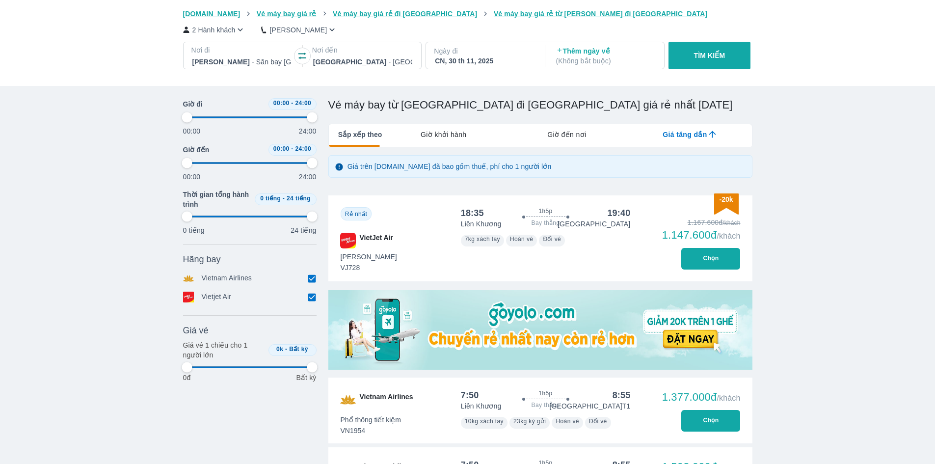
type input "97.9166666666667"
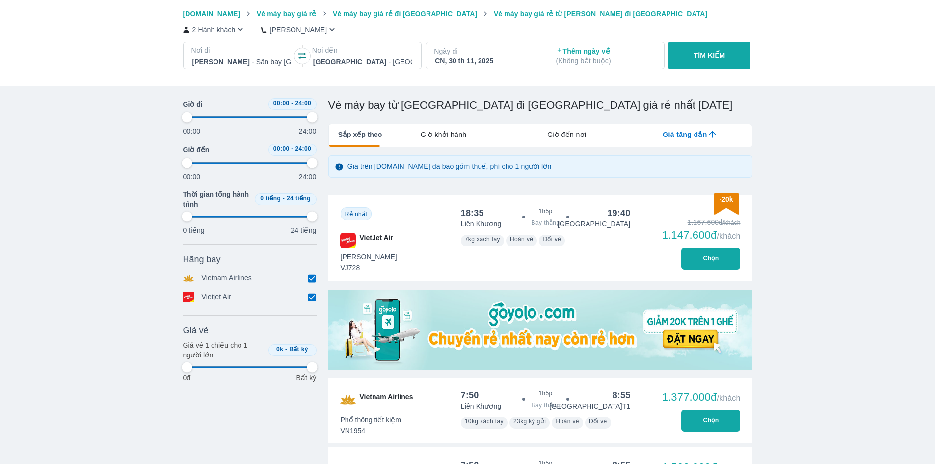
type input "97.9166666666667"
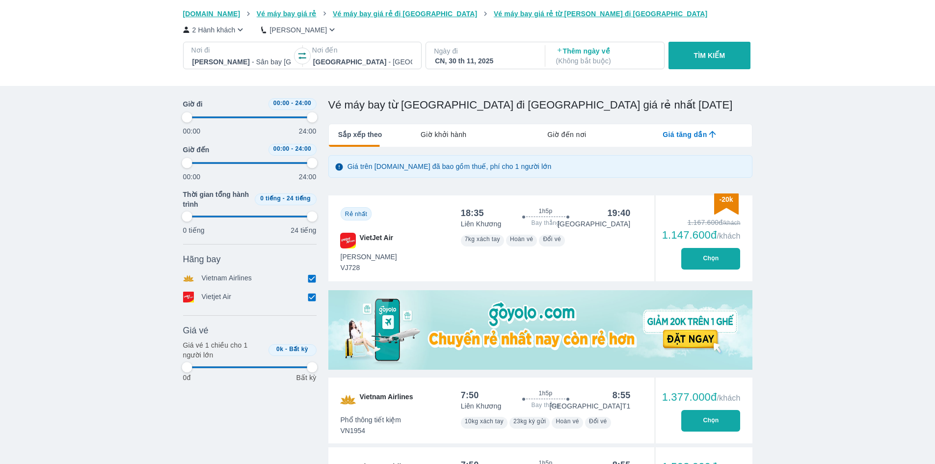
type input "97.9166666666667"
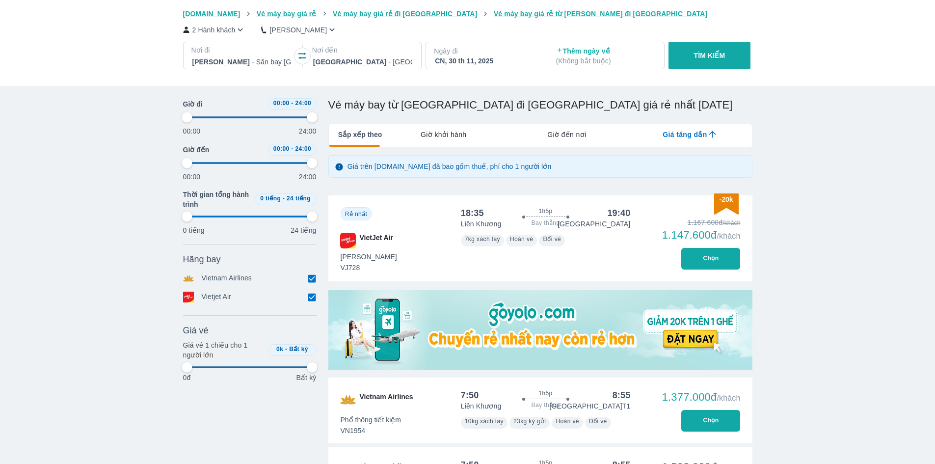
type input "97.9166666666667"
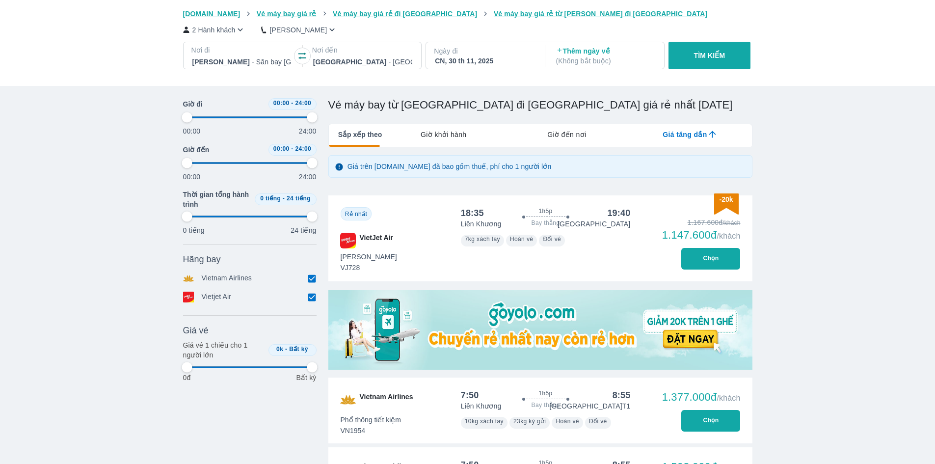
type input "97.9166666666667"
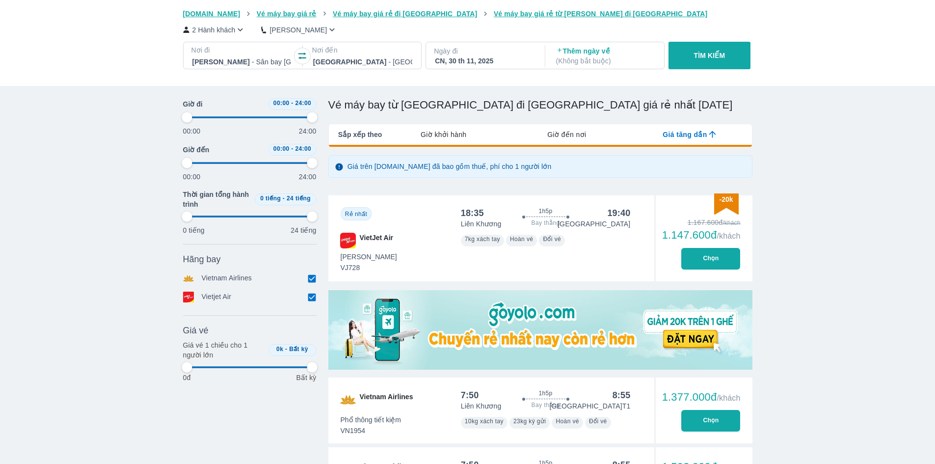
type input "97.9166666666667"
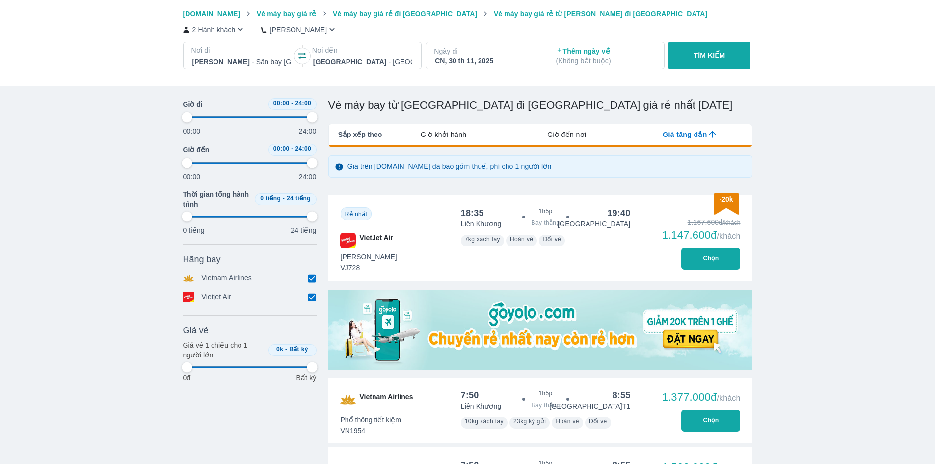
type input "97.9166666666667"
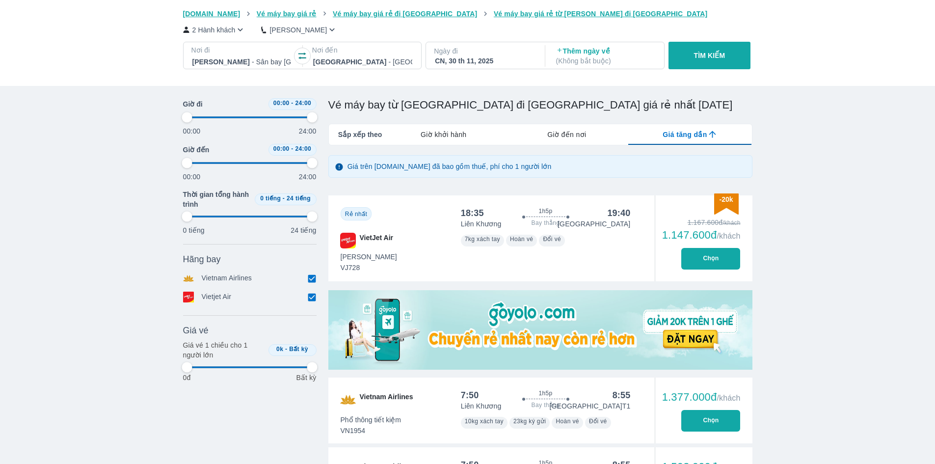
type input "97.9166666666667"
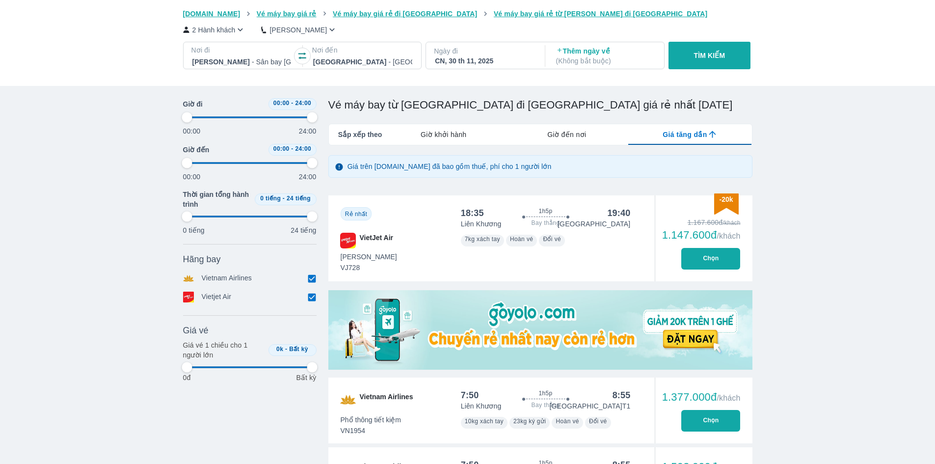
type input "97.9166666666667"
